Goal: Information Seeking & Learning: Learn about a topic

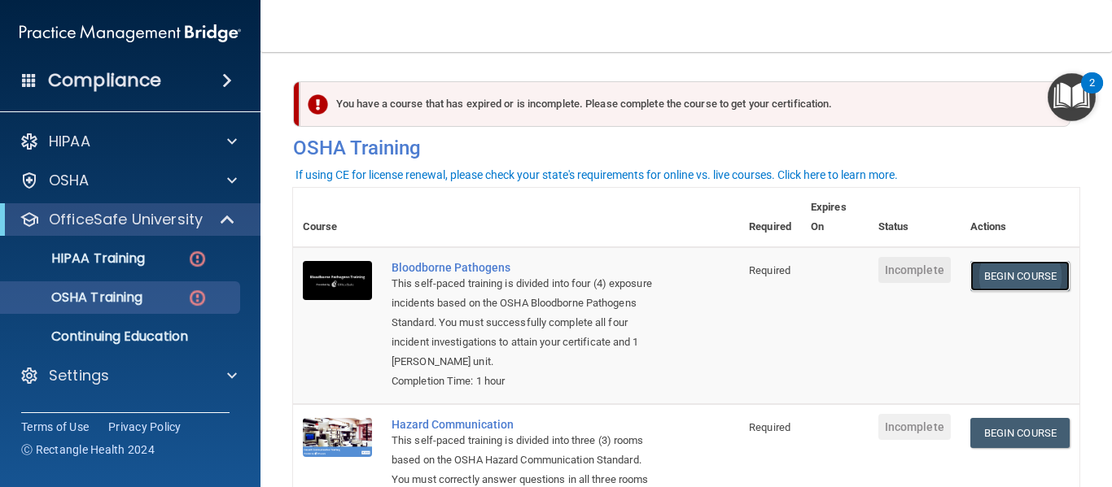
click at [1010, 278] on link "Begin Course" at bounding box center [1019, 276] width 99 height 30
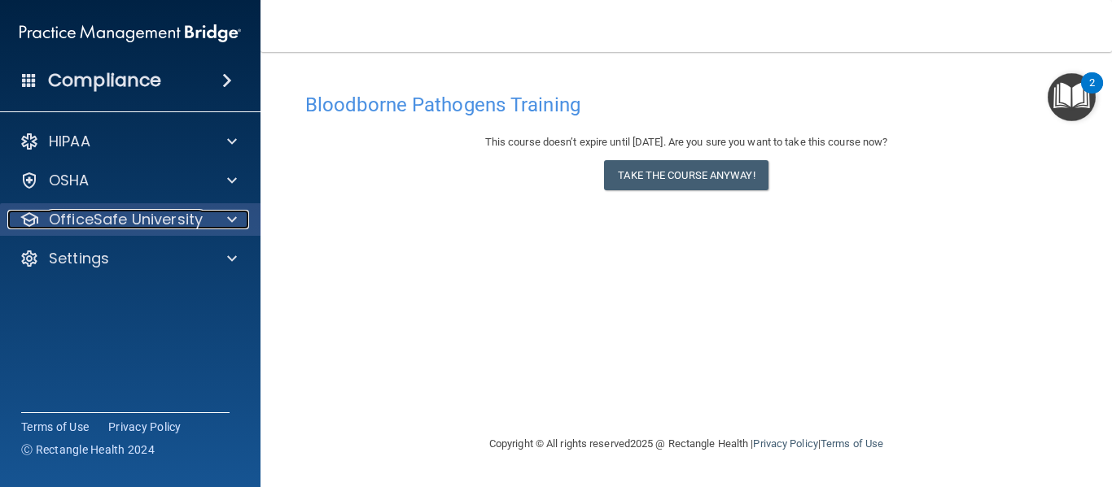
click at [133, 217] on p "OfficeSafe University" at bounding box center [126, 220] width 154 height 20
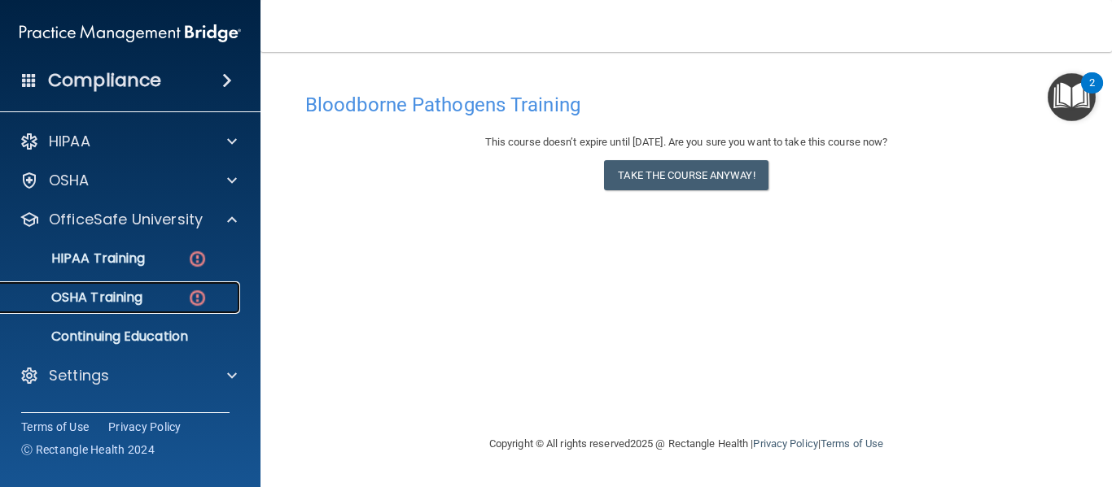
click at [144, 293] on div "OSHA Training" at bounding box center [122, 298] width 222 height 16
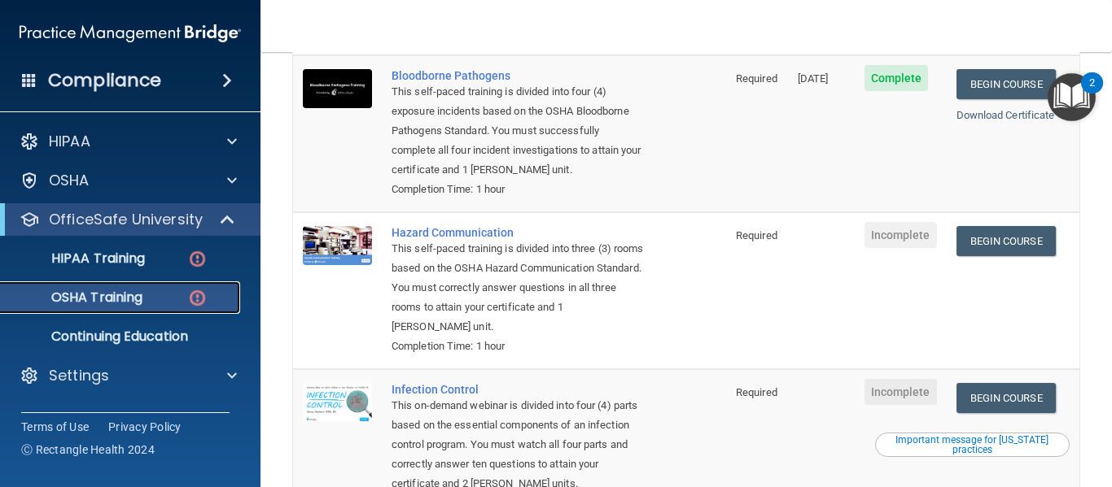
scroll to position [202, 0]
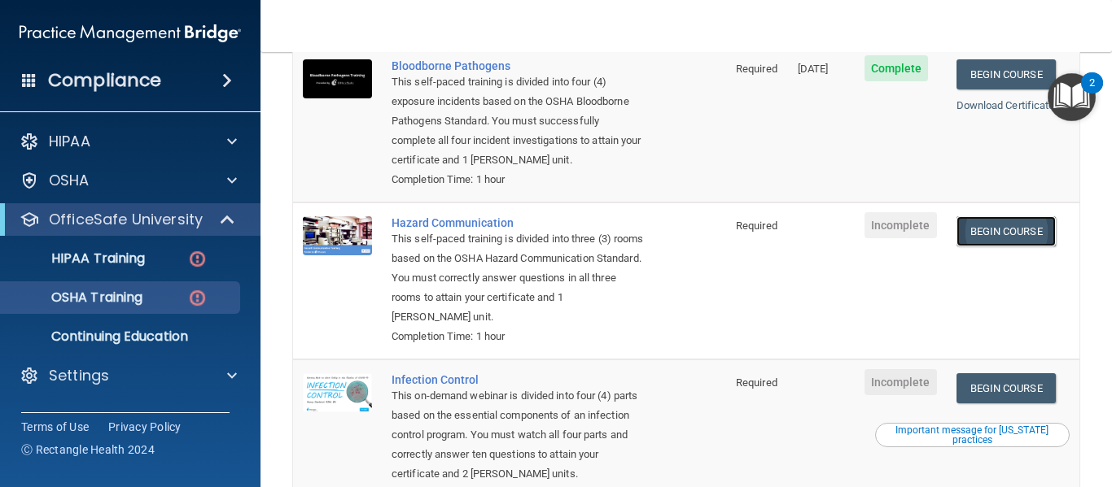
click at [1033, 221] on link "Begin Course" at bounding box center [1005, 231] width 99 height 30
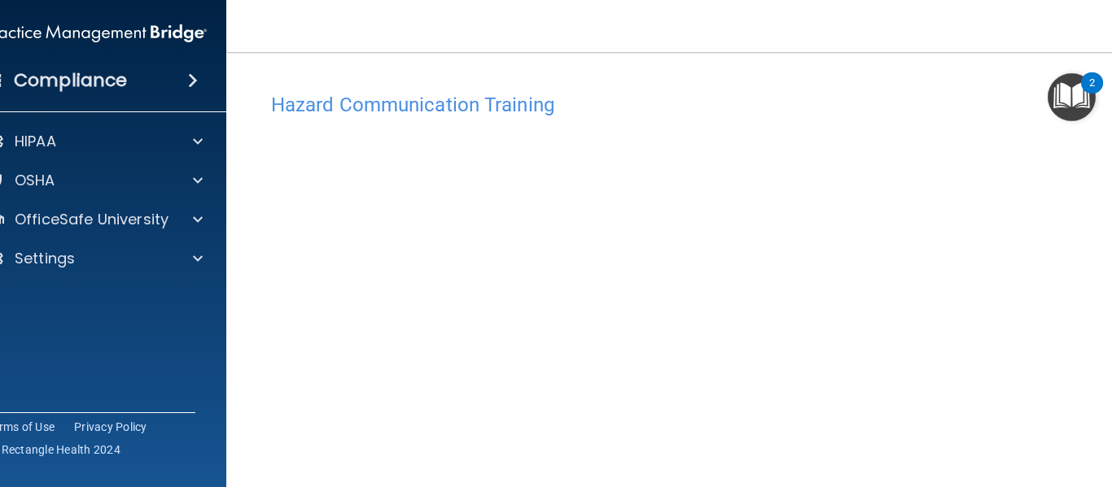
drag, startPoint x: 1110, startPoint y: 135, endPoint x: 1111, endPoint y: 431, distance: 296.2
click at [1111, 431] on div "Hazard Communication Training This course doesn’t expire until . Are you sure y…" at bounding box center [686, 385] width 854 height 600
drag, startPoint x: 1108, startPoint y: 363, endPoint x: 1111, endPoint y: 421, distance: 57.8
click at [1111, 421] on div "Hazard Communication Training This course doesn’t expire until . Are you sure y…" at bounding box center [686, 385] width 854 height 600
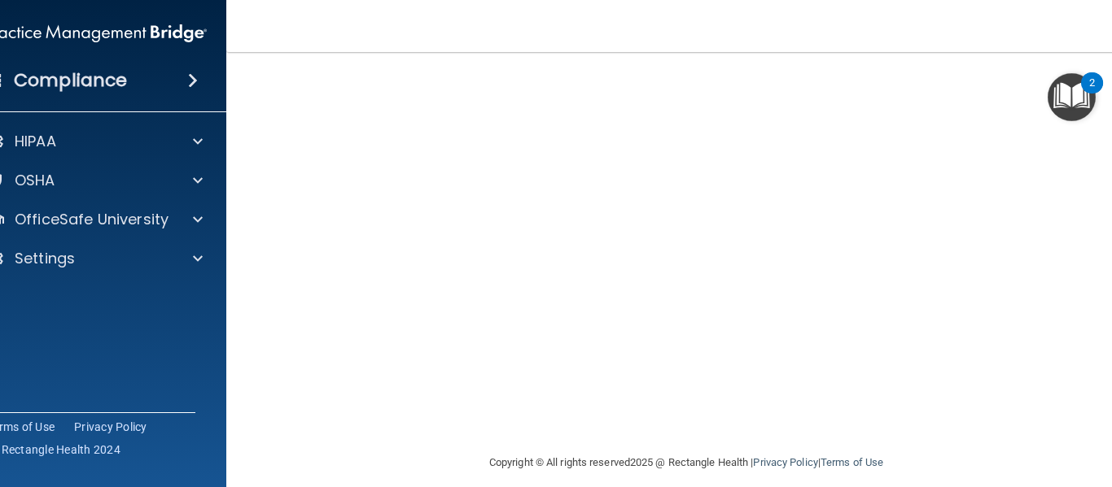
scroll to position [233, 0]
click at [1103, 380] on div "Hazard Communication Training This course doesn’t expire until . Are you sure y…" at bounding box center [686, 152] width 854 height 600
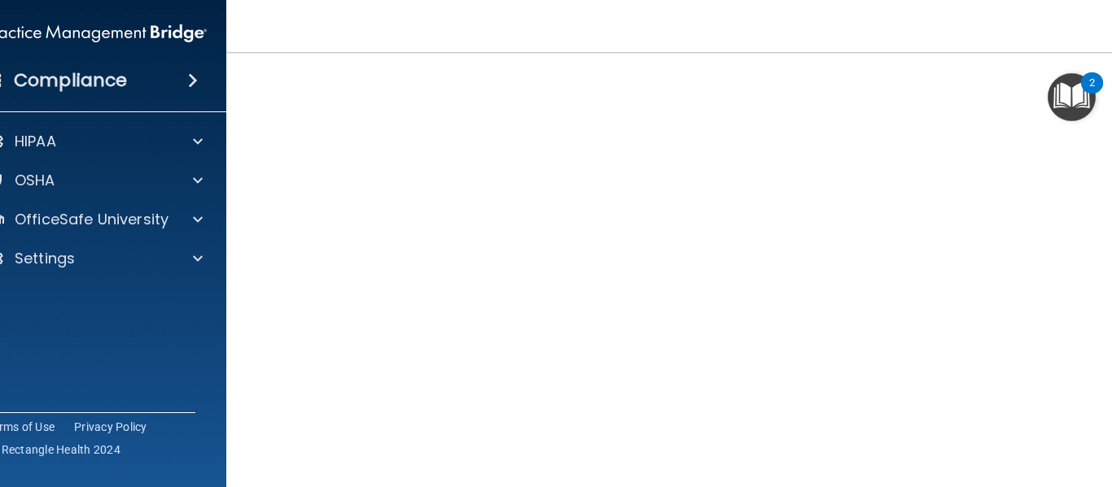
scroll to position [103, 0]
click at [1106, 433] on div "Hazard Communication Training This course doesn’t expire until . Are you sure y…" at bounding box center [686, 282] width 854 height 600
click at [1102, 445] on div "Hazard Communication Training This course doesn’t expire until . Are you sure y…" at bounding box center [686, 282] width 854 height 600
click at [1110, 404] on div "Hazard Communication Training This course doesn’t expire until . Are you sure y…" at bounding box center [686, 385] width 854 height 600
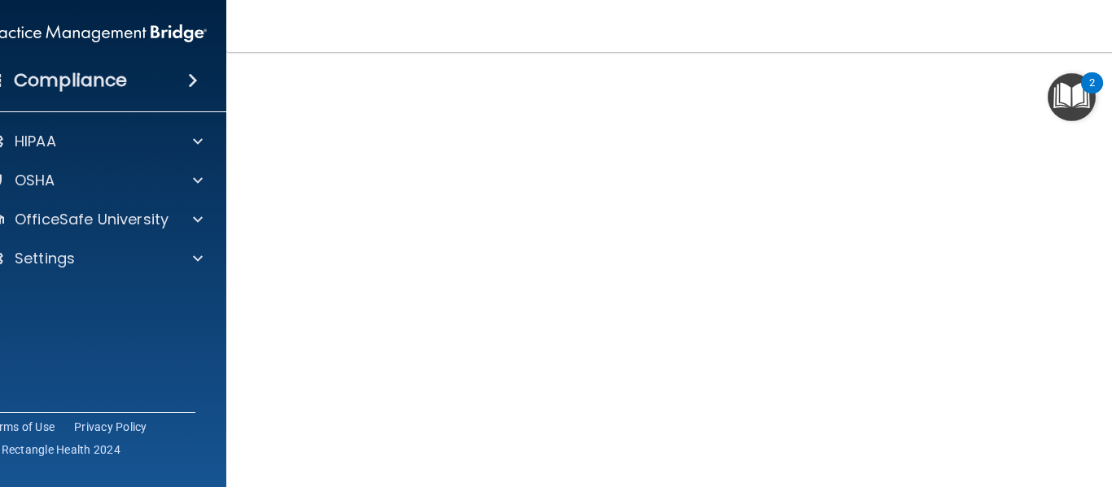
scroll to position [103, 0]
click at [1104, 377] on div "Hazard Communication Training This course doesn’t expire until . Are you sure y…" at bounding box center [686, 282] width 854 height 600
click at [1103, 415] on div "Hazard Communication Training This course doesn’t expire until . Are you sure y…" at bounding box center [686, 184] width 854 height 600
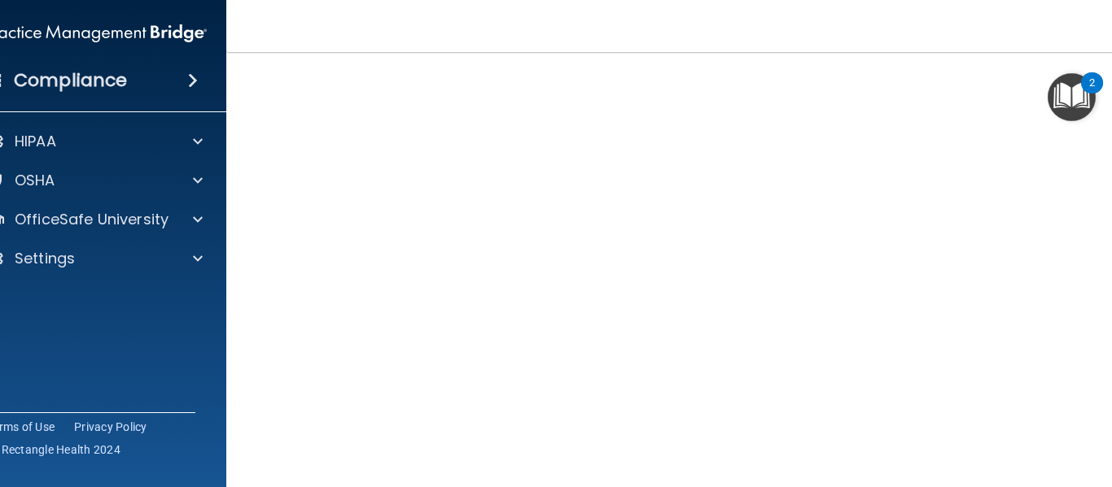
click at [1108, 437] on div "Hazard Communication Training This course doesn’t expire until . Are you sure y…" at bounding box center [686, 282] width 854 height 600
click at [1107, 394] on div "Hazard Communication Training This course doesn’t expire until . Are you sure y…" at bounding box center [686, 282] width 854 height 600
click at [1108, 397] on div "Hazard Communication Training This course doesn’t expire until . Are you sure y…" at bounding box center [686, 282] width 854 height 600
click at [1106, 463] on div "Hazard Communication Training This course doesn’t expire until . Are you sure y…" at bounding box center [686, 282] width 854 height 600
click at [1108, 448] on div "Hazard Communication Training This course doesn’t expire until . Are you sure y…" at bounding box center [686, 282] width 854 height 600
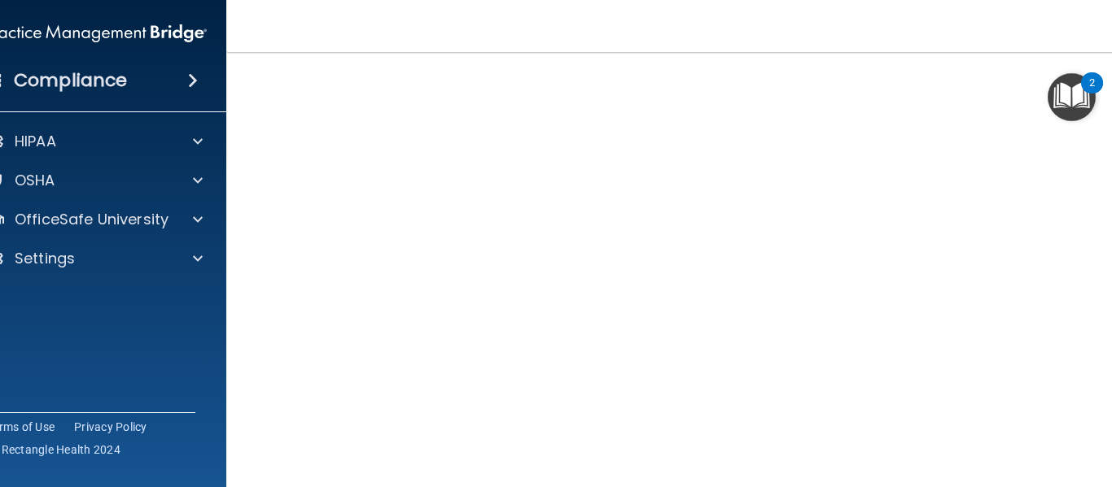
click at [1105, 154] on div "Hazard Communication Training This course doesn’t expire until . Are you sure y…" at bounding box center [686, 282] width 854 height 600
click at [1105, 306] on div "Hazard Communication Training This course doesn’t expire until . Are you sure y…" at bounding box center [686, 250] width 854 height 600
click at [1109, 319] on div "Hazard Communication Training This course doesn’t expire until . Are you sure y…" at bounding box center [686, 282] width 854 height 600
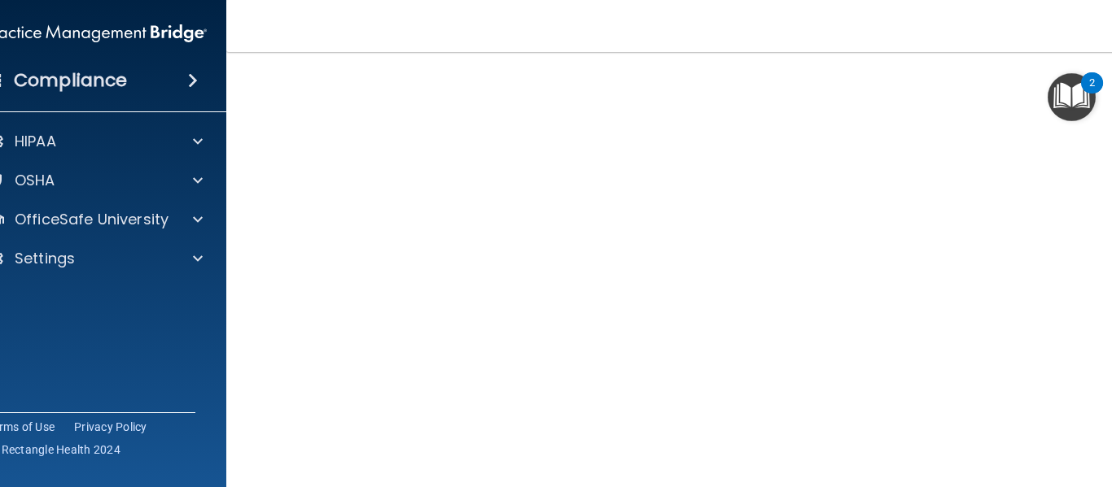
scroll to position [135, 0]
click at [1107, 452] on div "Hazard Communication Training This course doesn’t expire until . Are you sure y…" at bounding box center [686, 250] width 854 height 600
click at [1107, 204] on div "Hazard Communication Training This course doesn’t expire until . Are you sure y…" at bounding box center [686, 282] width 854 height 600
click at [1108, 397] on div "Hazard Communication Training This course doesn’t expire until . Are you sure y…" at bounding box center [686, 282] width 854 height 600
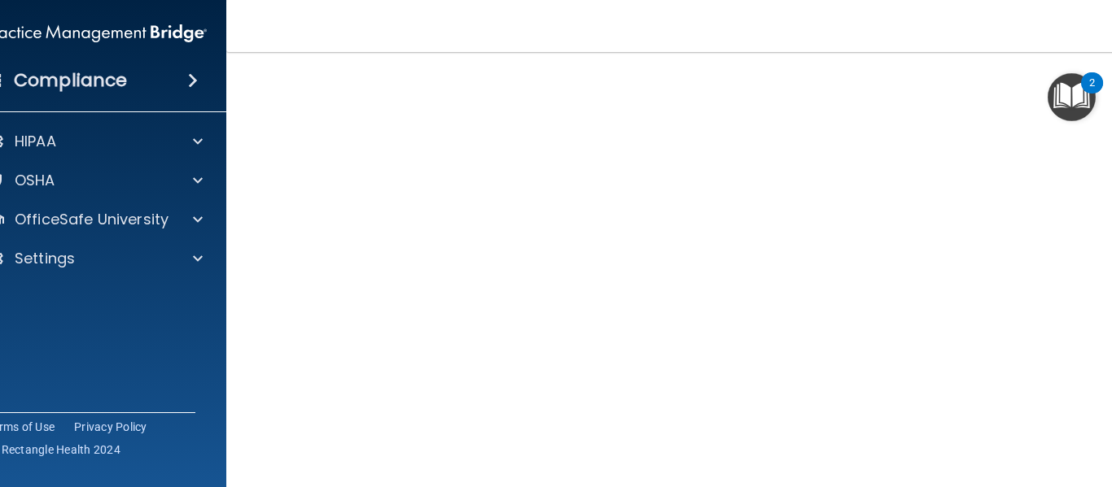
scroll to position [135, 0]
click at [1111, 266] on div "Hazard Communication Training This course doesn’t expire until . Are you sure y…" at bounding box center [686, 250] width 854 height 600
click at [1109, 448] on div "Hazard Communication Training This course doesn’t expire until . Are you sure y…" at bounding box center [686, 282] width 854 height 600
click at [1107, 440] on div "Hazard Communication Training This course doesn’t expire until . Are you sure y…" at bounding box center [686, 282] width 854 height 600
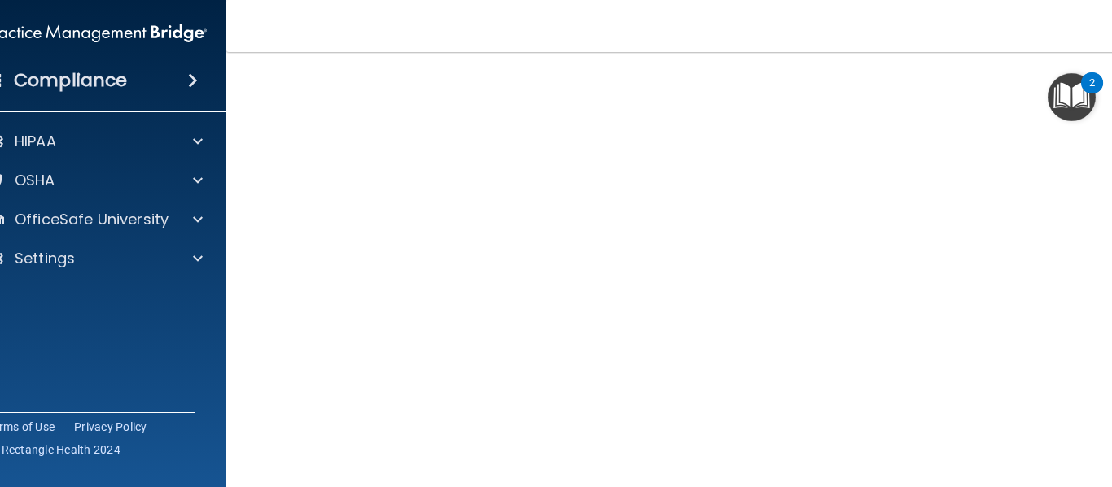
scroll to position [135, 0]
click at [1111, 290] on div "Hazard Communication Training This course doesn’t expire until . Are you sure y…" at bounding box center [686, 250] width 854 height 600
click at [1104, 247] on div "Hazard Communication Training This course doesn’t expire until . Are you sure y…" at bounding box center [686, 260] width 854 height 600
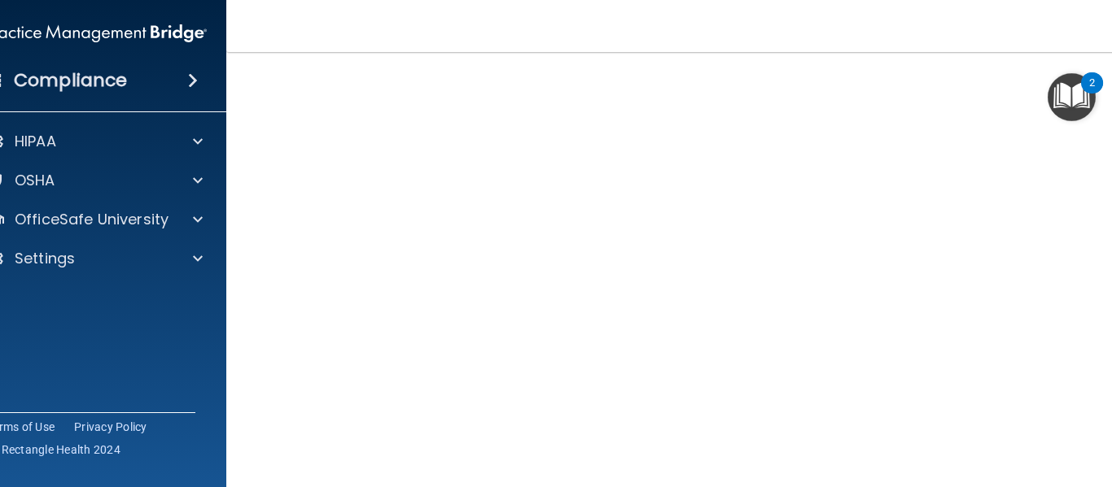
click at [1108, 383] on div "Hazard Communication Training This course doesn’t expire until . Are you sure y…" at bounding box center [686, 282] width 854 height 600
click at [1106, 391] on div "Hazard Communication Training This course doesn’t expire until . Are you sure y…" at bounding box center [686, 282] width 854 height 600
click at [1105, 424] on div "Hazard Communication Training This course doesn’t expire until . Are you sure y…" at bounding box center [686, 250] width 854 height 600
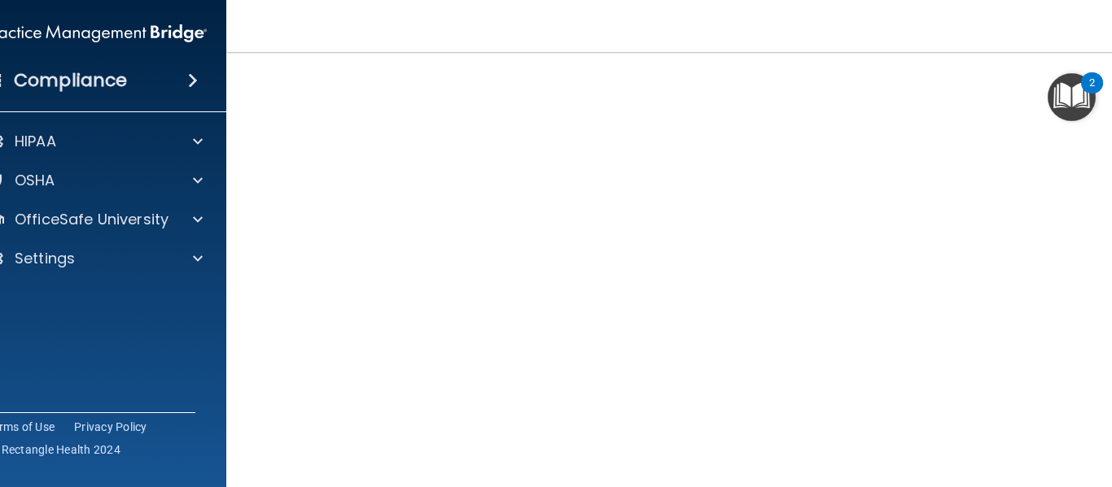
click at [1108, 445] on div "Hazard Communication Training This course doesn’t expire until . Are you sure y…" at bounding box center [686, 282] width 854 height 600
click at [1108, 190] on div "Hazard Communication Training This course doesn’t expire until . Are you sure y…" at bounding box center [686, 250] width 854 height 600
click at [1110, 203] on div "Hazard Communication Training This course doesn’t expire until . Are you sure y…" at bounding box center [686, 282] width 854 height 600
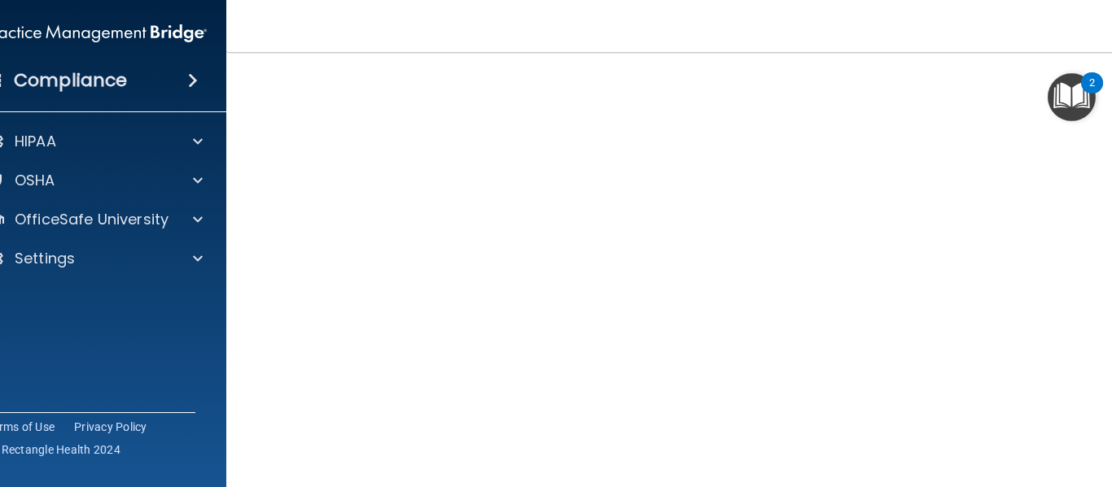
scroll to position [135, 0]
click at [1109, 235] on div "Hazard Communication Training This course doesn’t expire until . Are you sure y…" at bounding box center [686, 250] width 854 height 600
drag, startPoint x: 1108, startPoint y: 253, endPoint x: 1110, endPoint y: 299, distance: 45.6
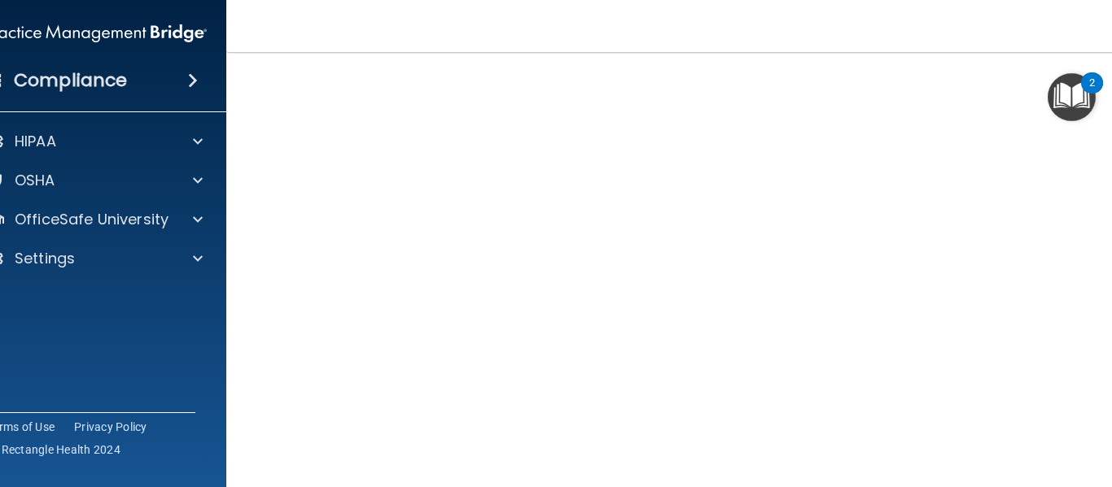
click at [1110, 299] on div "Hazard Communication Training This course doesn’t expire until . Are you sure y…" at bounding box center [686, 282] width 854 height 600
click at [1109, 407] on div "Hazard Communication Training This course doesn’t expire until . Are you sure y…" at bounding box center [686, 282] width 854 height 600
click at [1106, 315] on div "Hazard Communication Training This course doesn’t expire until . Are you sure y…" at bounding box center [686, 282] width 854 height 600
click at [1107, 186] on div "Hazard Communication Training This course doesn’t expire until . Are you sure y…" at bounding box center [686, 282] width 854 height 600
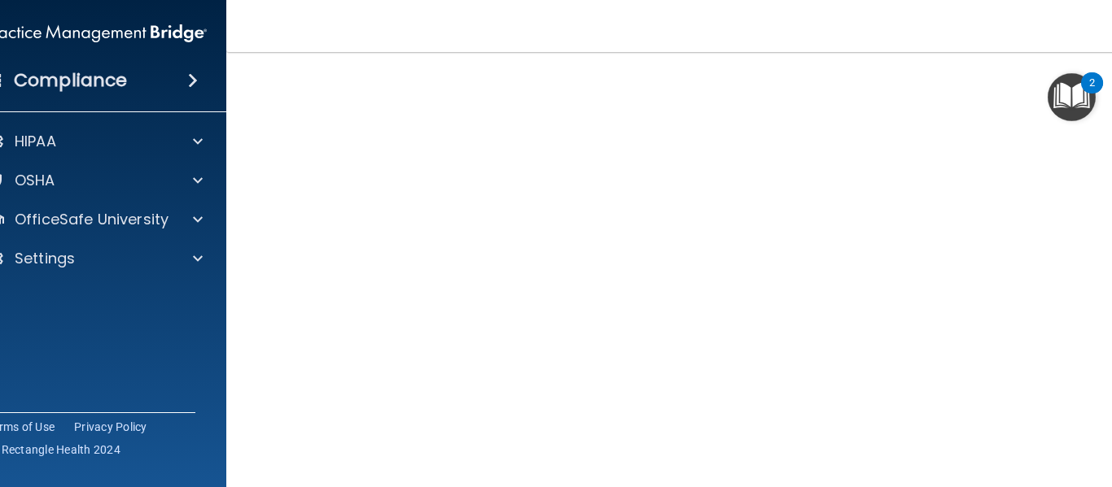
scroll to position [135, 0]
click at [1108, 376] on div "Hazard Communication Training This course doesn’t expire until . Are you sure y…" at bounding box center [686, 250] width 854 height 600
click at [1108, 423] on div "Hazard Communication Training This course doesn’t expire until . Are you sure y…" at bounding box center [686, 282] width 854 height 600
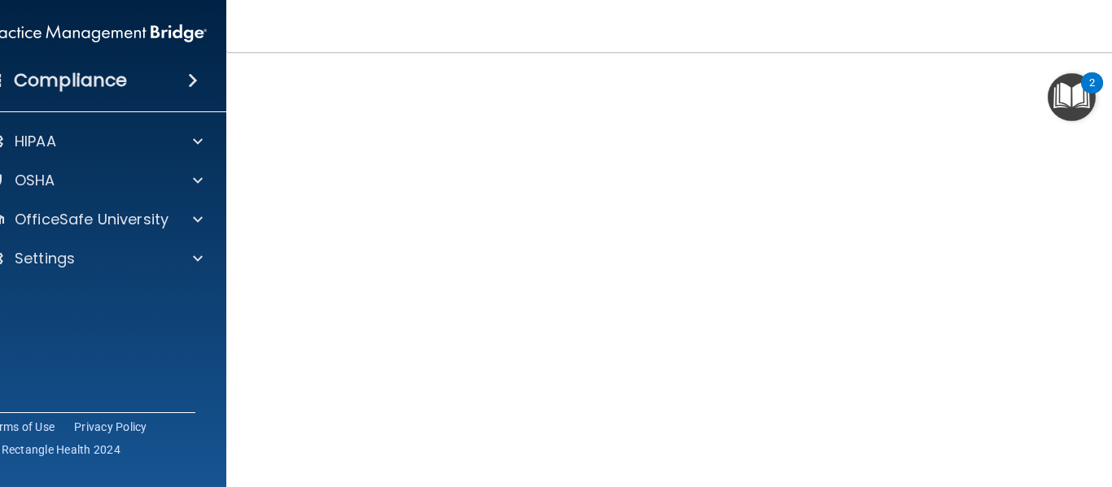
click at [1104, 394] on div "Hazard Communication Training This course doesn’t expire until . Are you sure y…" at bounding box center [686, 217] width 854 height 600
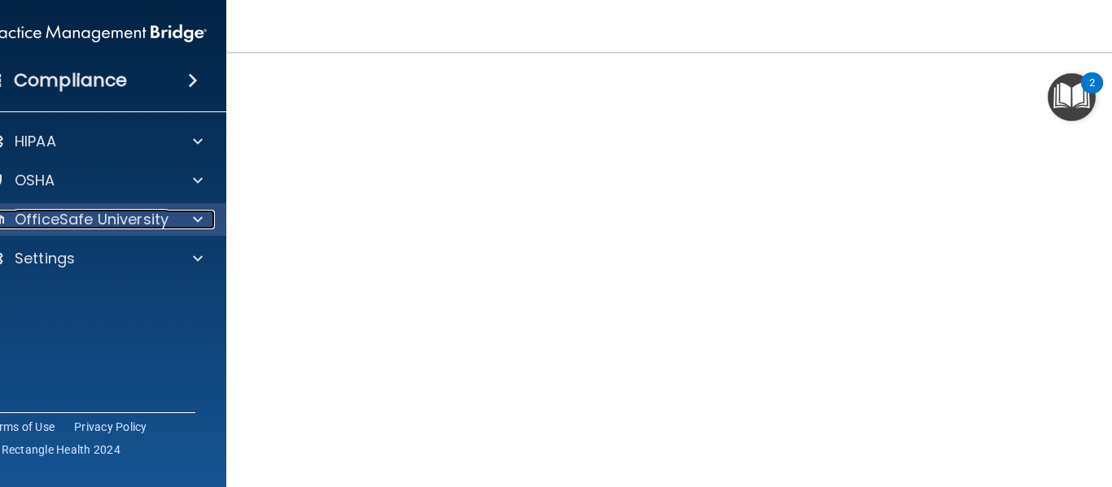
click at [80, 226] on p "OfficeSafe University" at bounding box center [92, 220] width 154 height 20
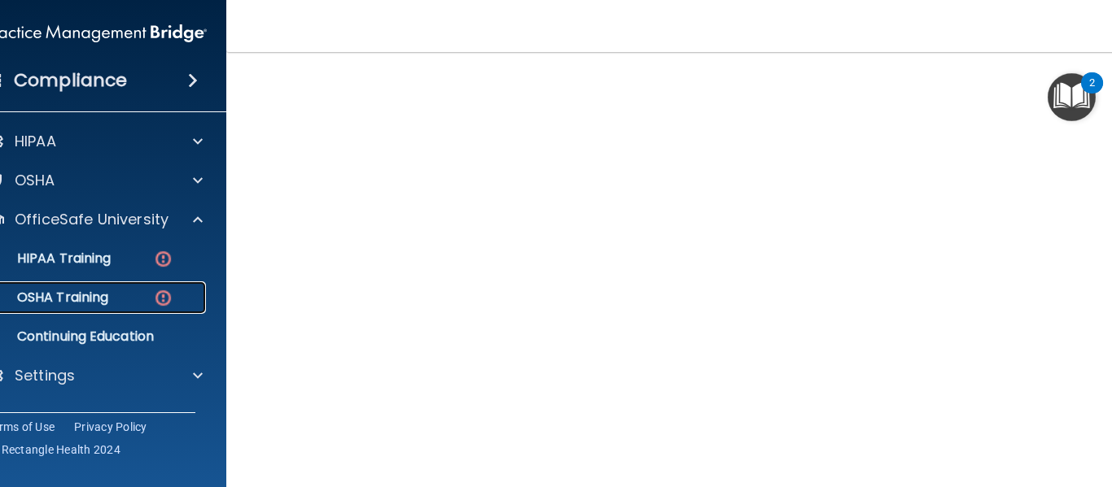
click at [86, 298] on p "OSHA Training" at bounding box center [42, 298] width 132 height 16
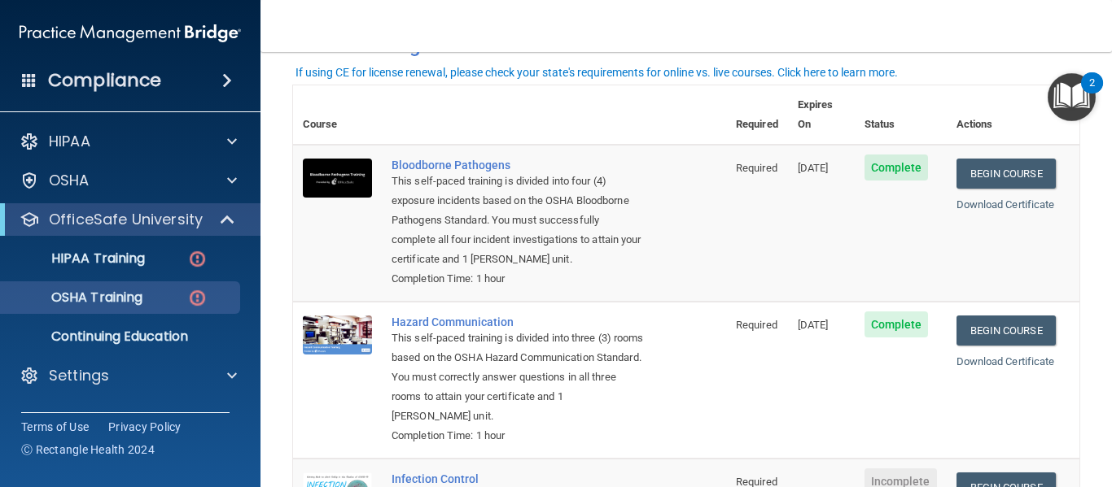
click at [1111, 188] on main "You have a course that has expired or is incomplete. Please complete the course…" at bounding box center [685, 269] width 851 height 435
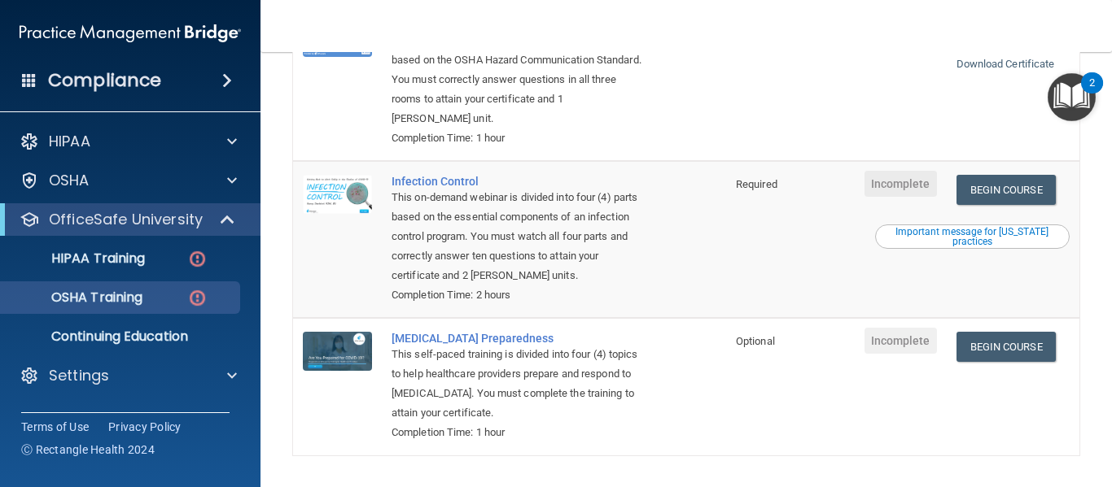
scroll to position [368, 0]
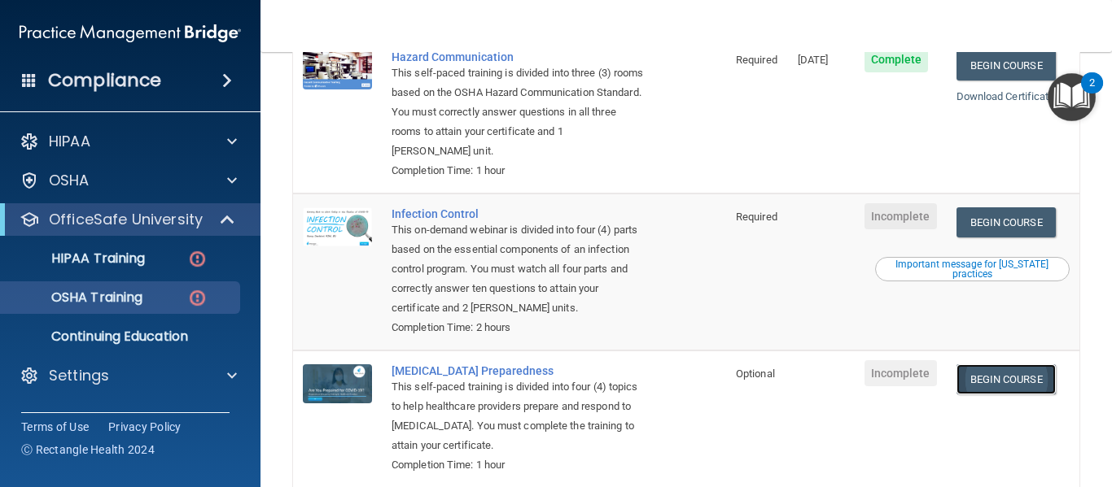
click at [1019, 365] on link "Begin Course" at bounding box center [1005, 380] width 99 height 30
click at [1102, 192] on main "You have a course that has expired or is incomplete. Please complete the course…" at bounding box center [685, 269] width 851 height 435
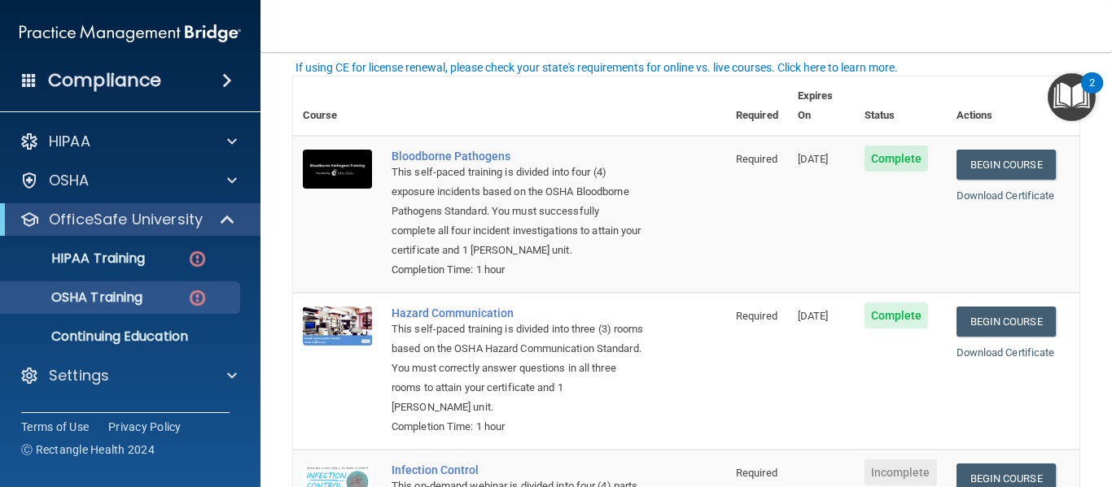
scroll to position [107, 0]
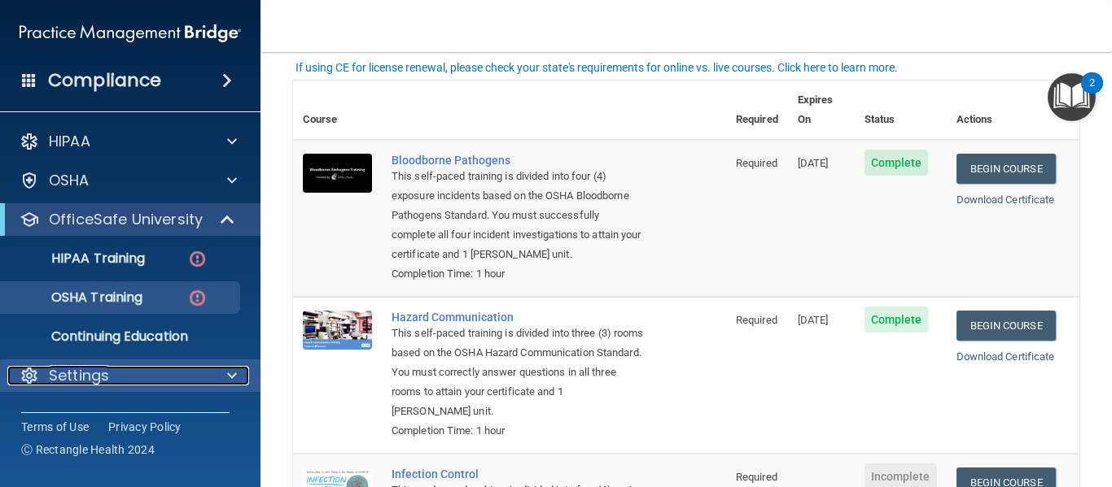
click at [234, 375] on span at bounding box center [232, 376] width 10 height 20
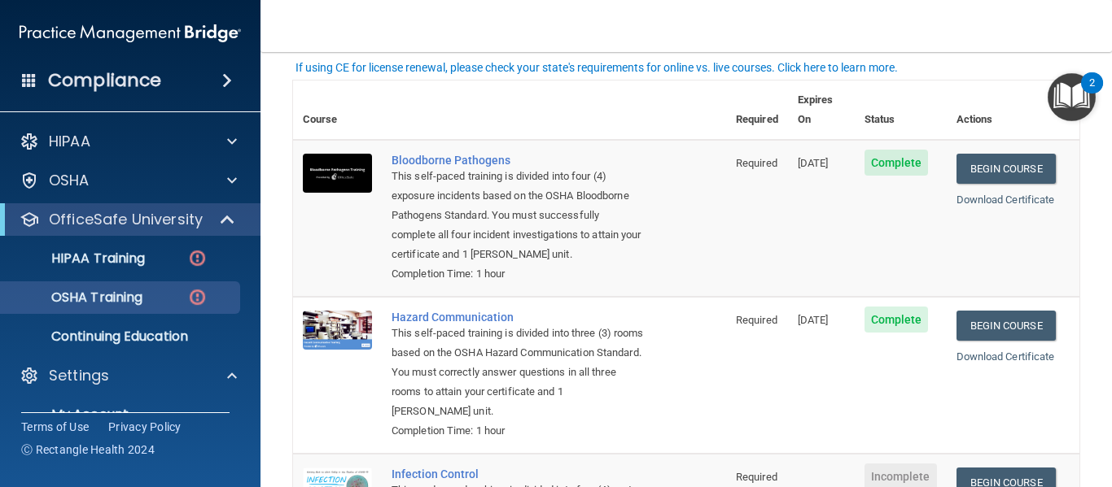
click at [1099, 252] on main "You have a course that has expired or is incomplete. Please complete the course…" at bounding box center [685, 269] width 851 height 435
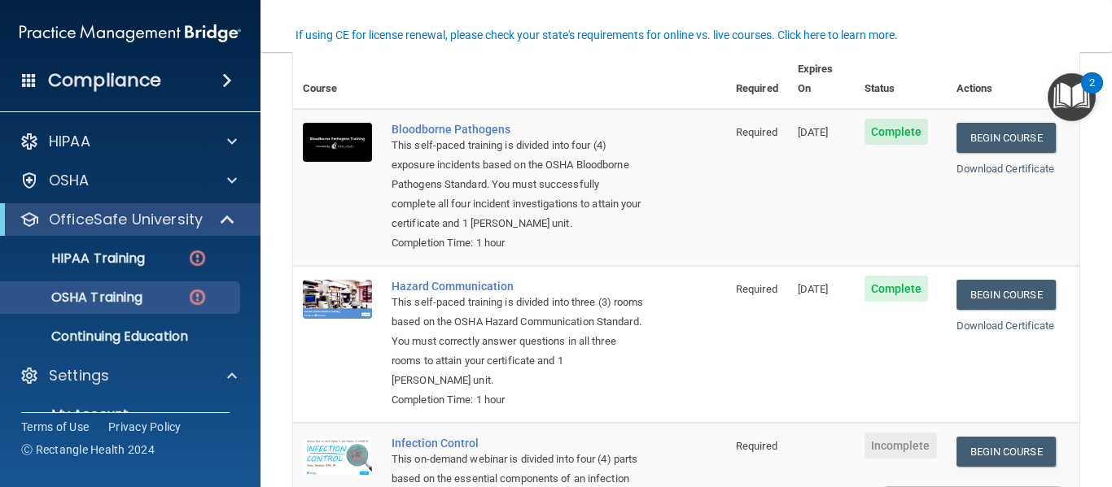
scroll to position [142, 0]
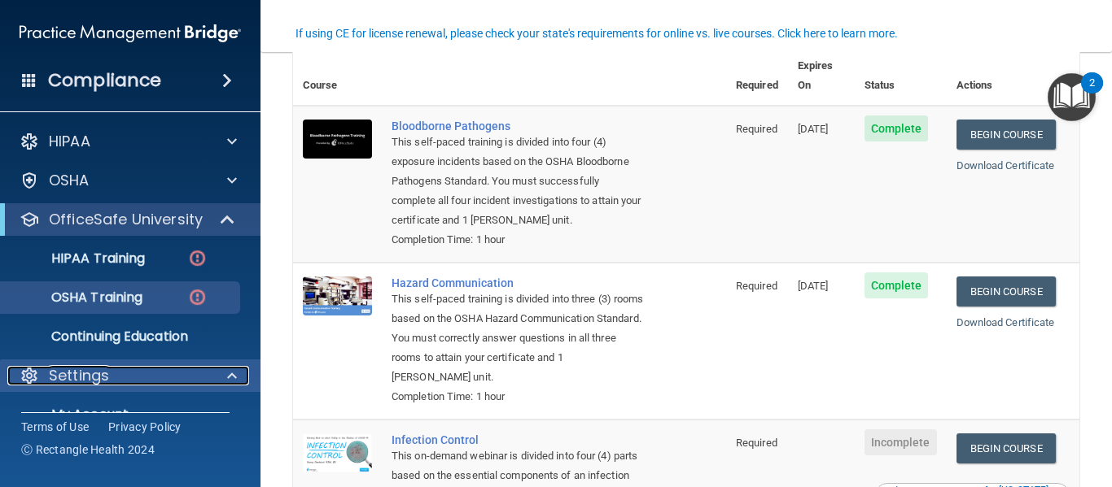
click at [234, 381] on span at bounding box center [232, 376] width 10 height 20
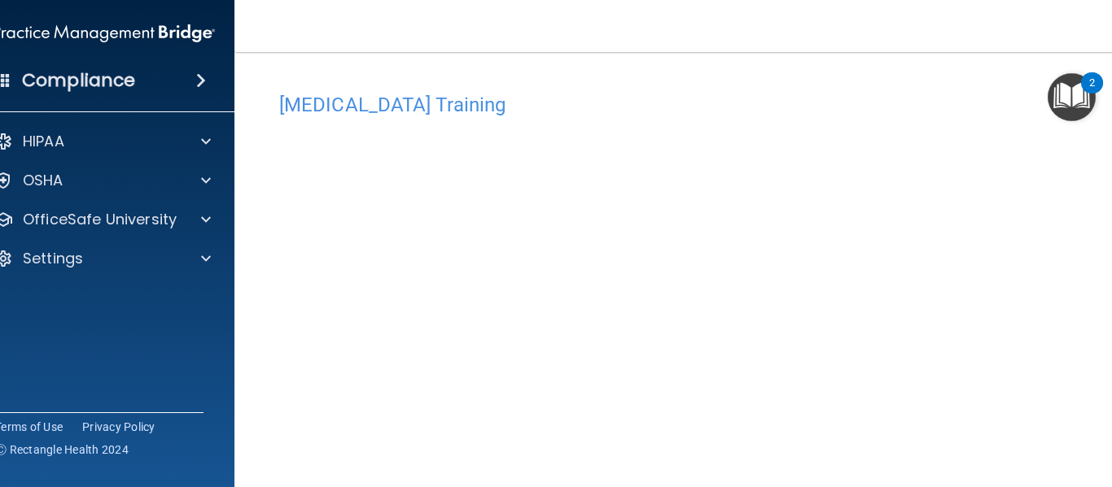
click at [1104, 309] on div "COVID-19 Training This course doesn’t expire until . Are you sure you want to t…" at bounding box center [686, 366] width 838 height 563
click at [1103, 176] on div "COVID-19 Training This course doesn’t expire until . Are you sure you want to t…" at bounding box center [686, 283] width 838 height 563
click at [1106, 406] on main "COVID-19 Training This course doesn’t expire until . Are you sure you want to t…" at bounding box center [685, 269] width 903 height 435
click at [1104, 305] on div "COVID-19 Training This course doesn’t expire until . Are you sure you want to t…" at bounding box center [686, 283] width 838 height 563
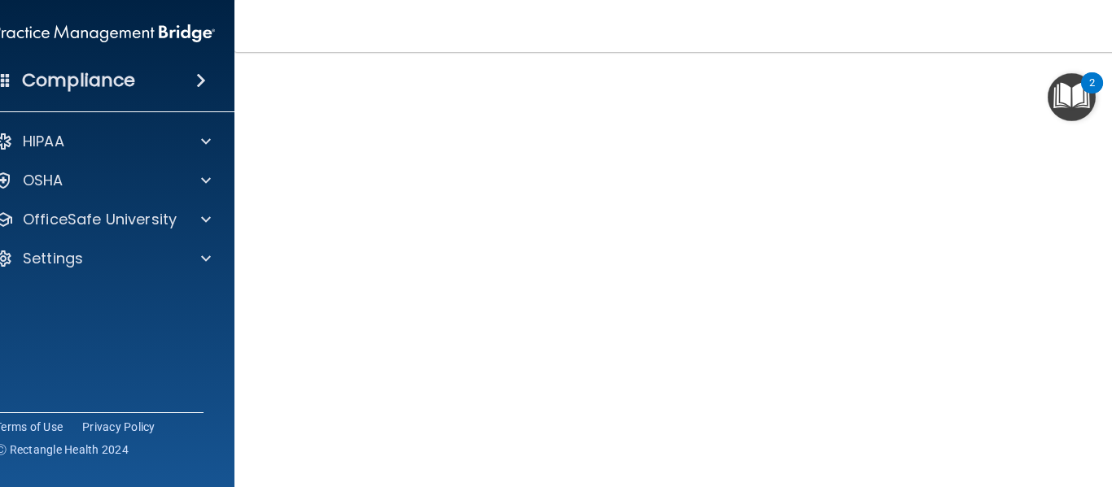
click at [1108, 406] on main "COVID-19 Training This course doesn’t expire until . Are you sure you want to t…" at bounding box center [685, 269] width 903 height 435
click at [1104, 167] on div "COVID-19 Training This course doesn’t expire until . Are you sure you want to t…" at bounding box center [686, 218] width 838 height 563
click at [1105, 160] on main "COVID-19 Training This course doesn’t expire until . Are you sure you want to t…" at bounding box center [685, 269] width 903 height 435
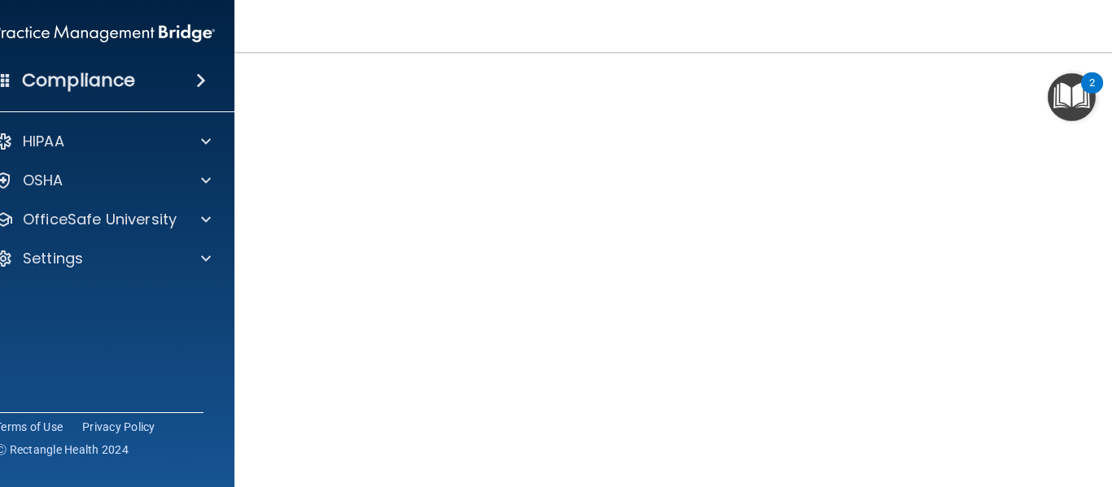
click at [1104, 260] on div "COVID-19 Training This course doesn’t expire until . Are you sure you want to t…" at bounding box center [686, 283] width 838 height 563
click at [1108, 252] on main "COVID-19 Training This course doesn’t expire until . Are you sure you want to t…" at bounding box center [685, 269] width 903 height 435
click at [1111, 241] on main "COVID-19 Training This course doesn’t expire until . Are you sure you want to t…" at bounding box center [685, 269] width 903 height 435
click at [1103, 232] on div "COVID-19 Training This course doesn’t expire until . Are you sure you want to t…" at bounding box center [686, 283] width 838 height 563
click at [1107, 231] on main "COVID-19 Training This course doesn’t expire until . Are you sure you want to t…" at bounding box center [685, 269] width 903 height 435
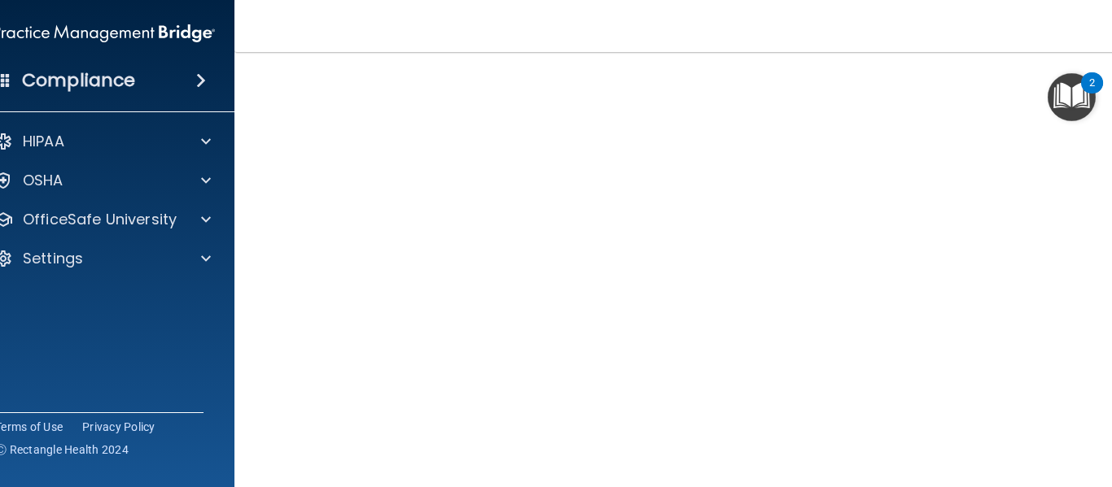
click at [1110, 321] on main "COVID-19 Training This course doesn’t expire until . Are you sure you want to t…" at bounding box center [685, 269] width 903 height 435
click at [1105, 233] on main "COVID-19 Training This course doesn’t expire until . Are you sure you want to t…" at bounding box center [685, 269] width 903 height 435
click at [1103, 294] on div "COVID-19 Training This course doesn’t expire until . Are you sure you want to t…" at bounding box center [686, 283] width 838 height 563
drag, startPoint x: 1107, startPoint y: 244, endPoint x: 1105, endPoint y: 271, distance: 26.9
click at [1105, 271] on main "COVID-19 Training This course doesn’t expire until . Are you sure you want to t…" at bounding box center [685, 269] width 903 height 435
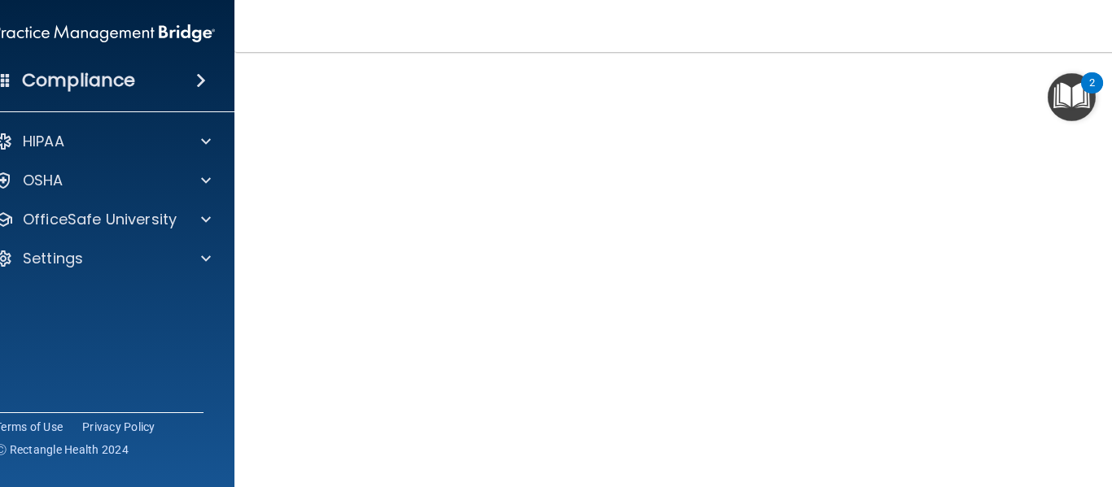
drag, startPoint x: 1108, startPoint y: 342, endPoint x: 1108, endPoint y: 359, distance: 17.1
click at [1108, 359] on main "COVID-19 Training This course doesn’t expire until . Are you sure you want to t…" at bounding box center [685, 269] width 903 height 435
click at [1103, 381] on main "COVID-19 Training This course doesn’t expire until . Are you sure you want to t…" at bounding box center [685, 269] width 903 height 435
click at [1109, 254] on main "COVID-19 Training This course doesn’t expire until . Are you sure you want to t…" at bounding box center [685, 269] width 903 height 435
click at [1101, 286] on div "COVID-19 Training This course doesn’t expire until . Are you sure you want to t…" at bounding box center [686, 283] width 838 height 563
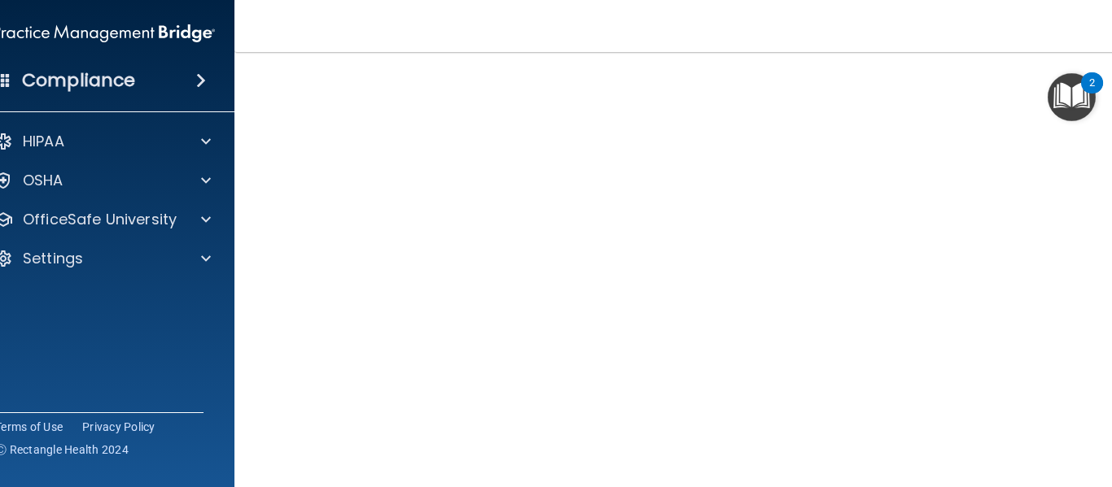
click at [1103, 330] on div "COVID-19 Training This course doesn’t expire until . Are you sure you want to t…" at bounding box center [686, 283] width 838 height 563
click at [1107, 413] on main "COVID-19 Training This course doesn’t expire until . Are you sure you want to t…" at bounding box center [685, 269] width 903 height 435
click at [1109, 365] on main "COVID-19 Training This course doesn’t expire until . Are you sure you want to t…" at bounding box center [685, 269] width 903 height 435
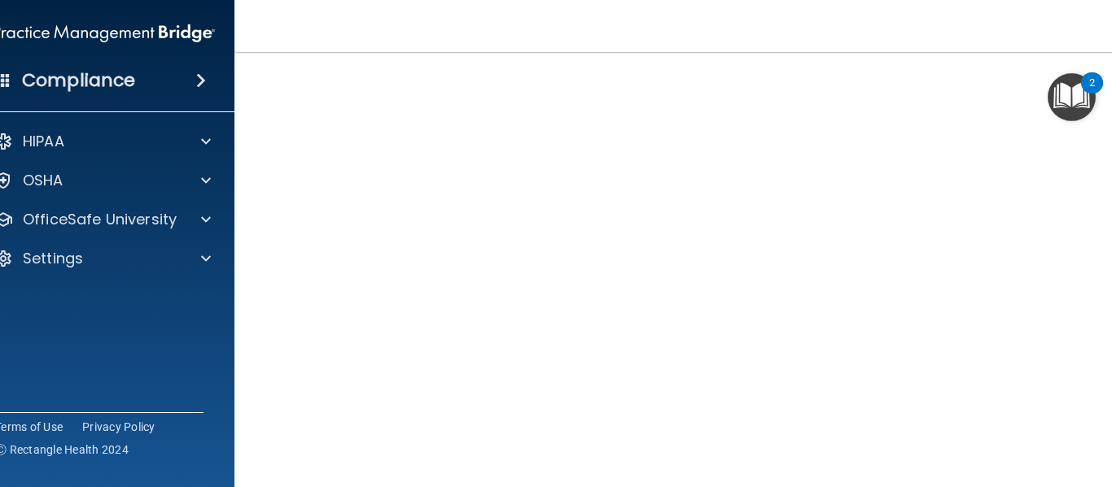
click at [1107, 310] on main "COVID-19 Training This course doesn’t expire until . Are you sure you want to t…" at bounding box center [685, 269] width 903 height 435
click at [1107, 339] on main "COVID-19 Training This course doesn’t expire until . Are you sure you want to t…" at bounding box center [685, 269] width 903 height 435
